Goal: Obtain resource: Download file/media

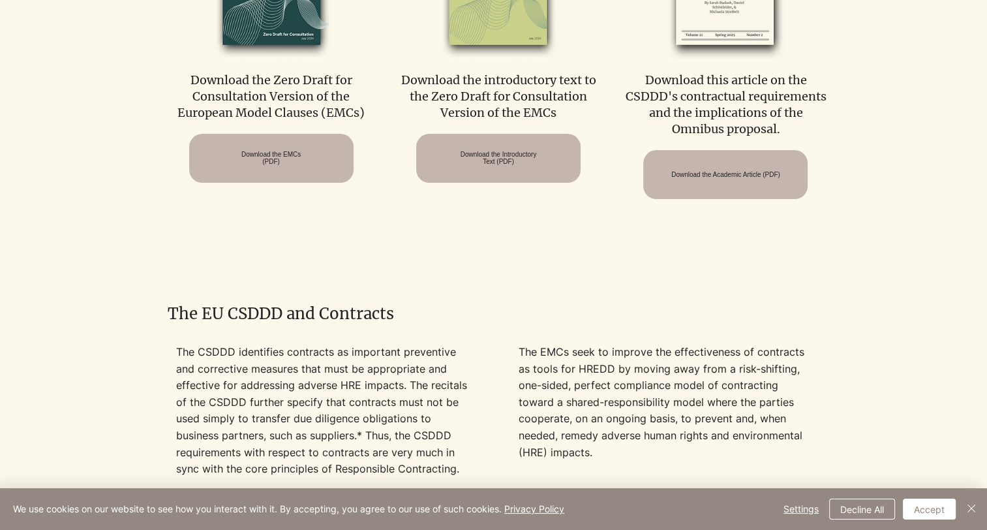
scroll to position [734, 0]
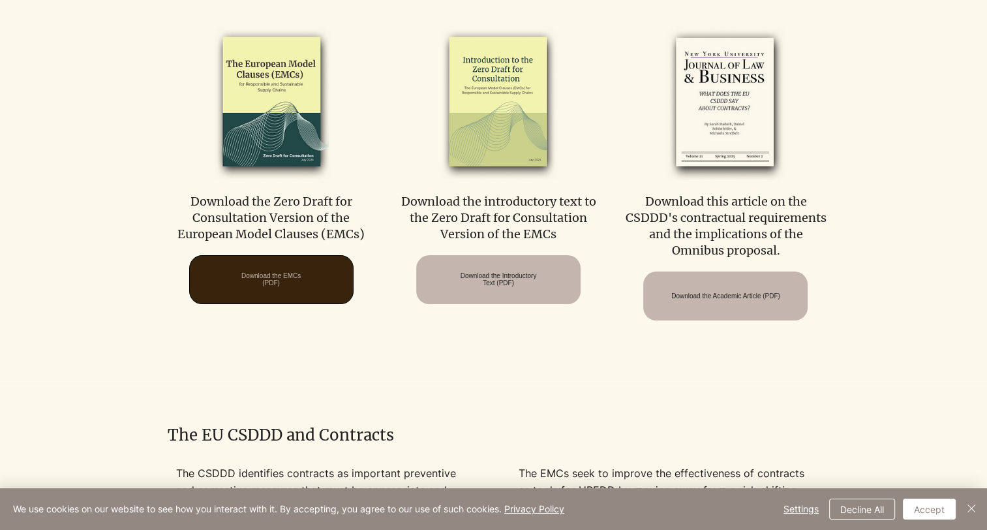
click at [275, 286] on span "Download the EMCs (PDF)" at bounding box center [270, 279] width 59 height 14
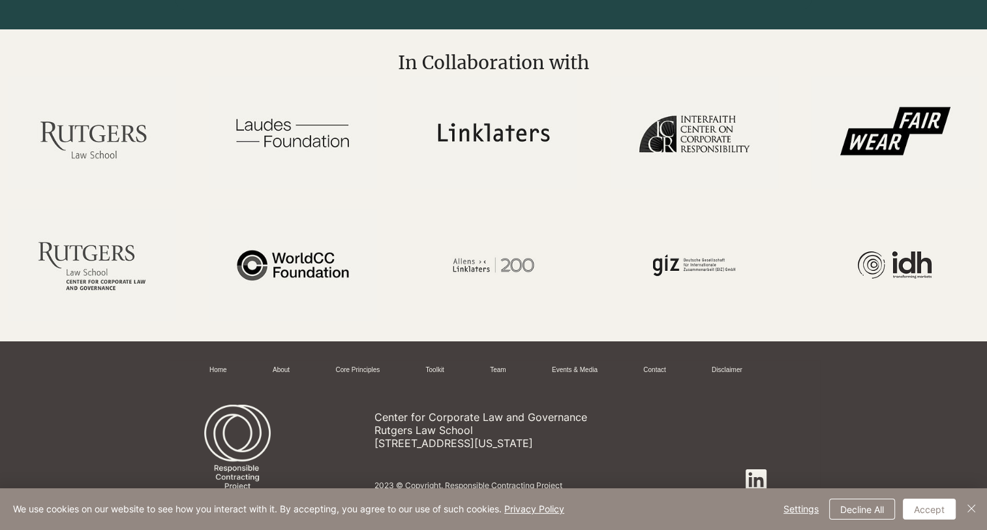
scroll to position [2608, 0]
click at [277, 368] on link "About" at bounding box center [281, 370] width 17 height 10
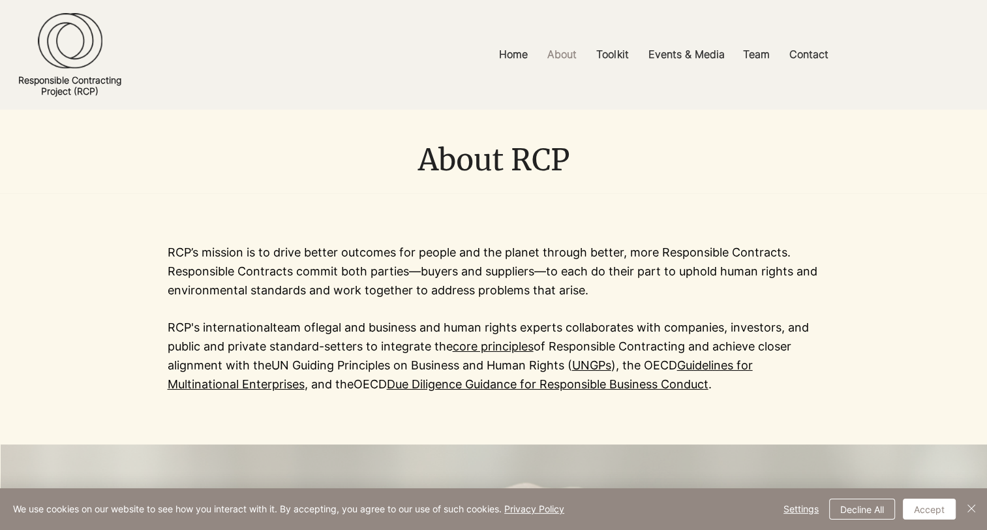
scroll to position [82, 0]
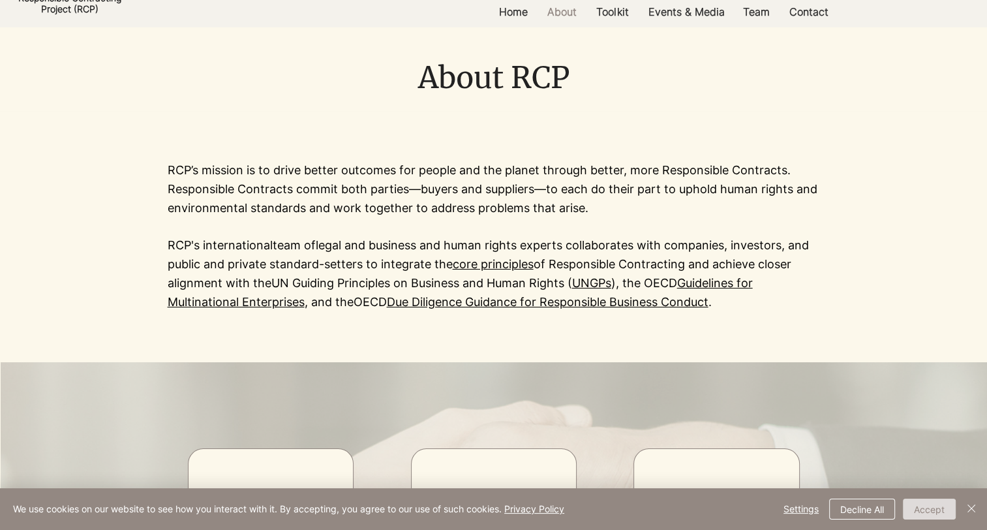
click at [929, 512] on button "Accept" at bounding box center [929, 509] width 53 height 21
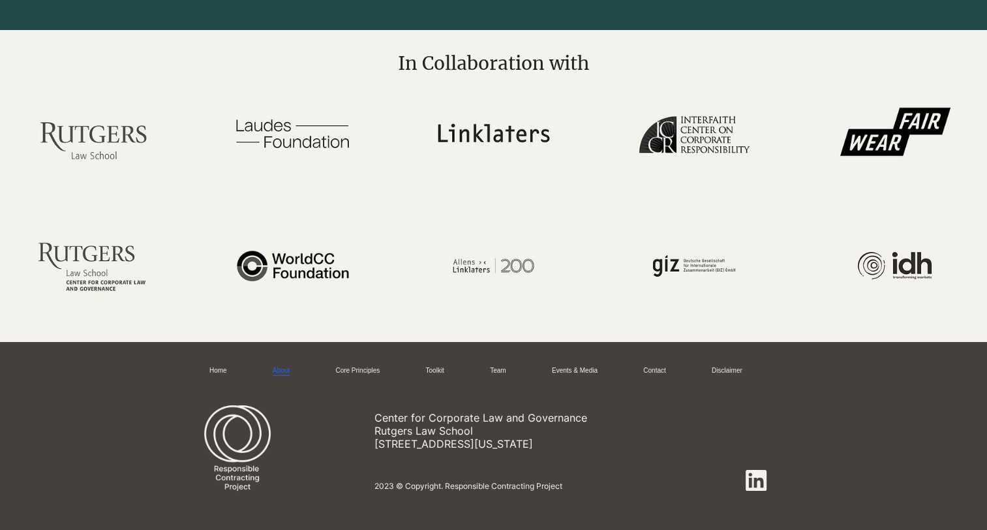
scroll to position [2937, 0]
click at [501, 367] on link "Team" at bounding box center [498, 371] width 16 height 10
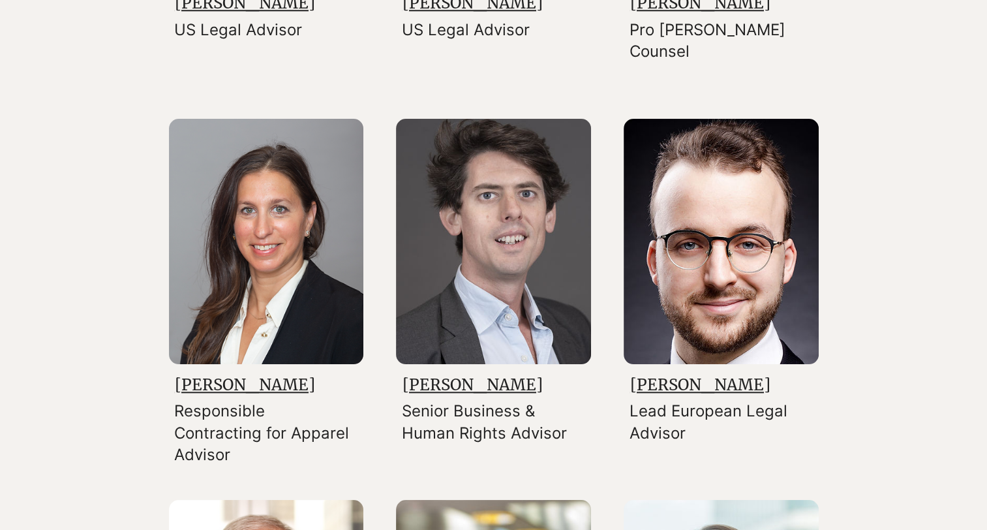
scroll to position [1312, 0]
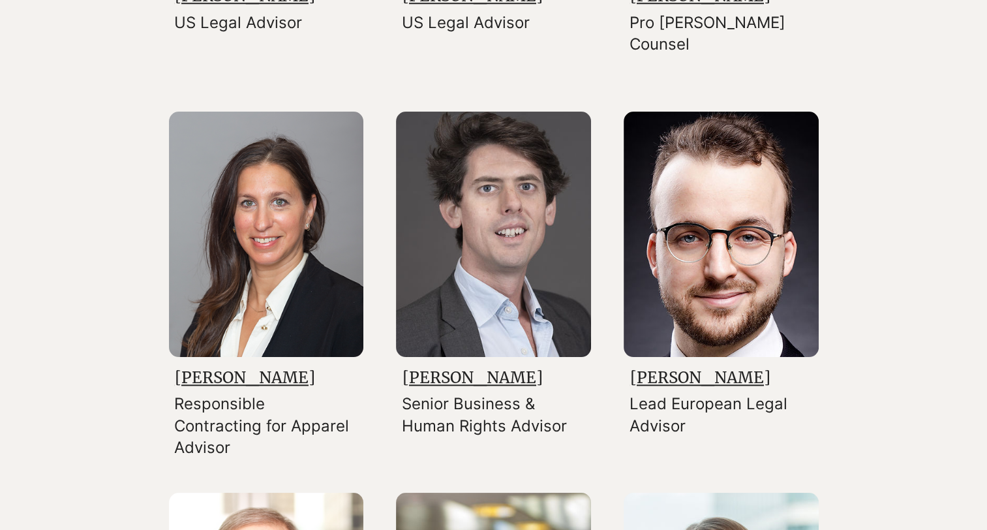
click at [670, 377] on link "[PERSON_NAME]" at bounding box center [700, 377] width 140 height 20
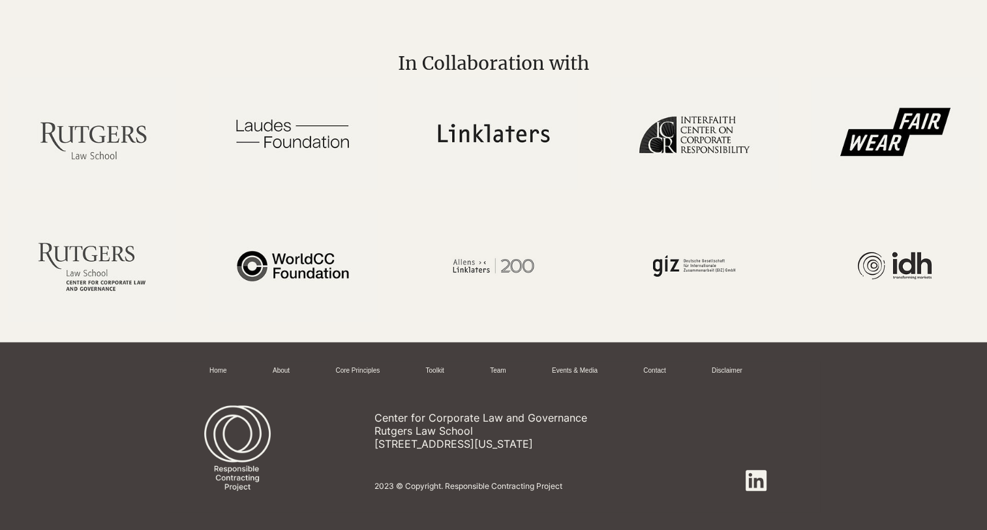
scroll to position [816, 0]
click at [743, 367] on link "Disclaimer" at bounding box center [727, 371] width 31 height 10
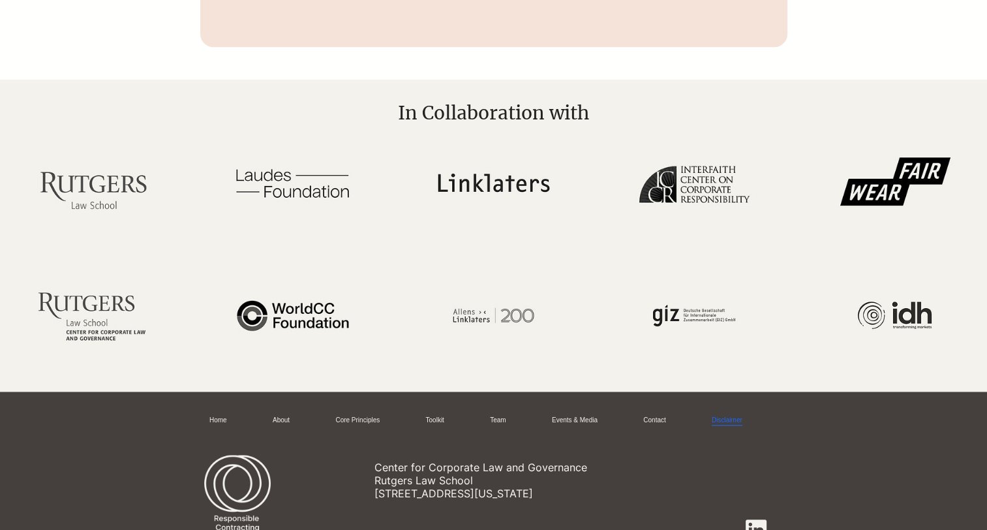
scroll to position [1125, 0]
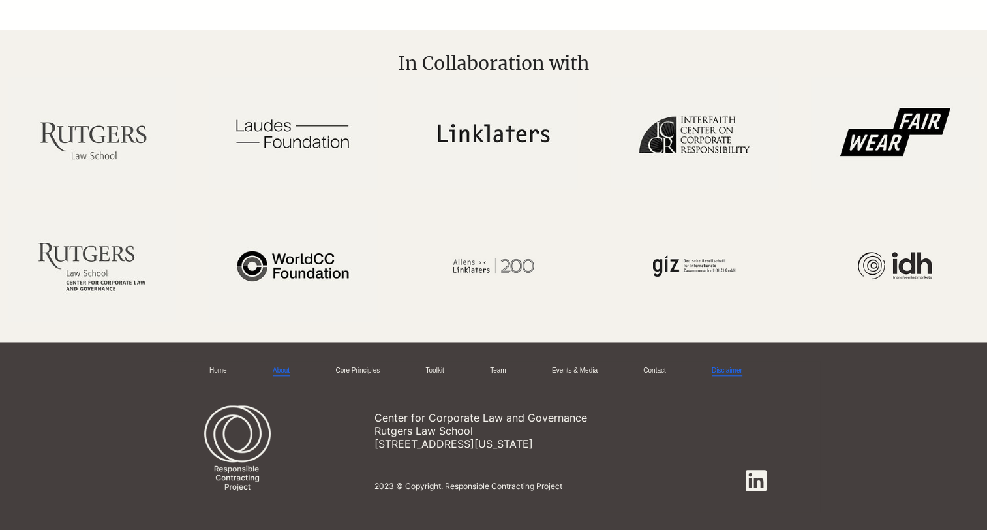
click at [279, 368] on link "About" at bounding box center [281, 371] width 17 height 10
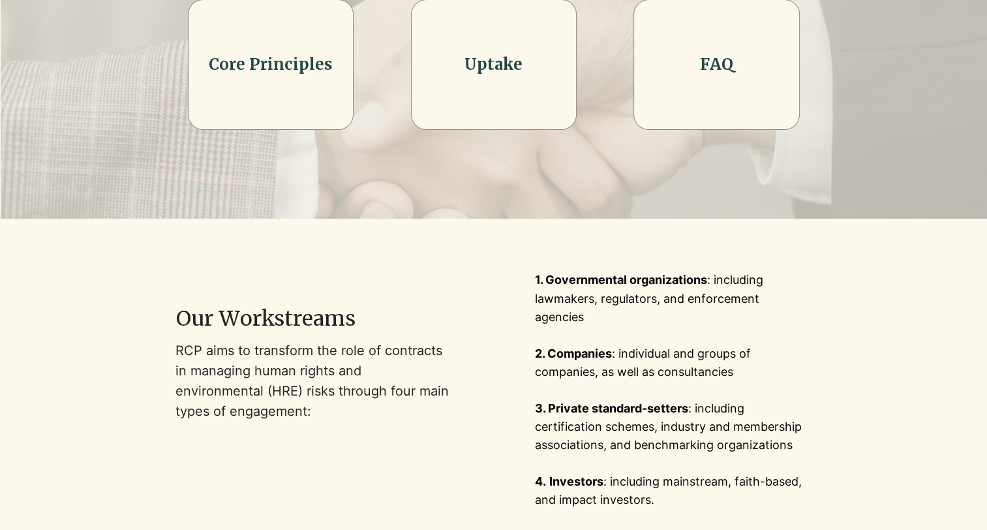
scroll to position [533, 0]
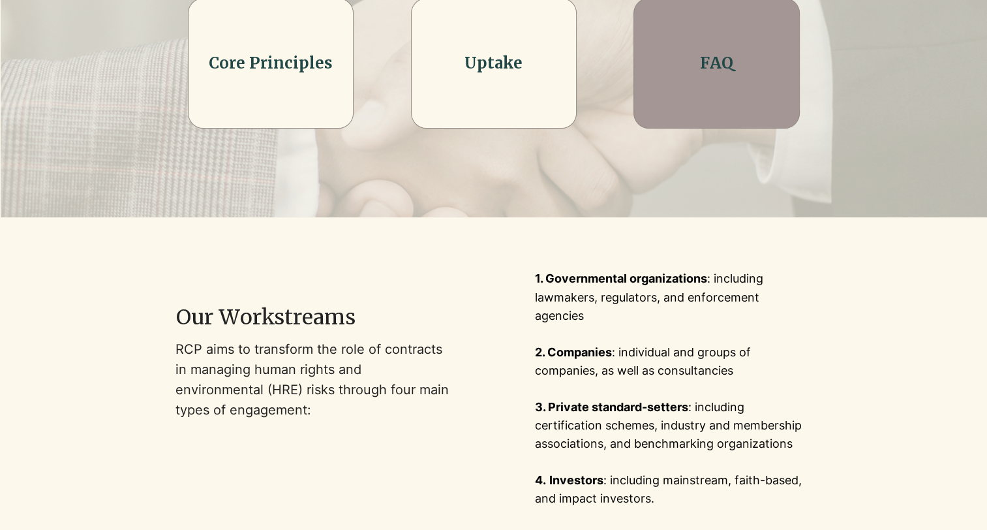
click at [732, 78] on div at bounding box center [717, 63] width 166 height 131
click at [718, 67] on link "FAQ" at bounding box center [716, 63] width 33 height 20
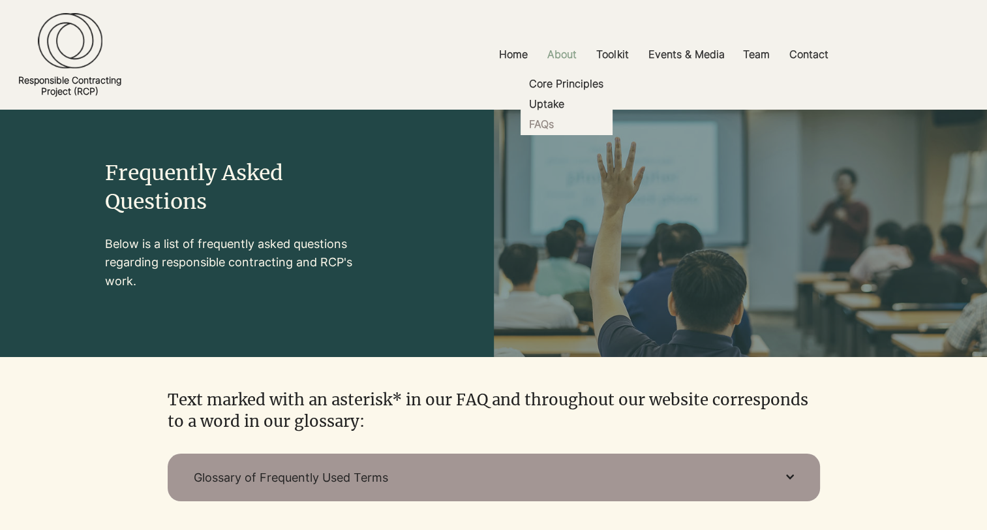
click at [559, 52] on p "About" at bounding box center [562, 54] width 42 height 29
